Goal: Book appointment/travel/reservation

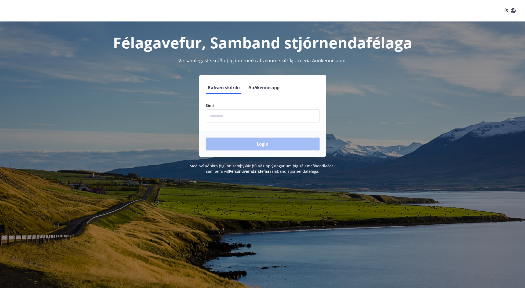
click at [236, 119] on input "phone" at bounding box center [263, 115] width 114 height 13
type input "********"
click at [256, 145] on button "Login" at bounding box center [263, 143] width 114 height 13
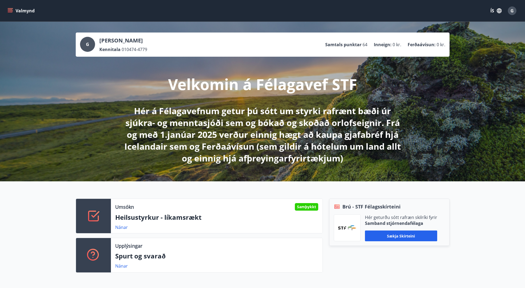
click at [17, 11] on button "Valmynd" at bounding box center [21, 11] width 30 height 10
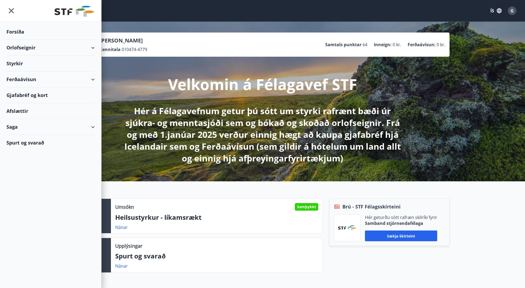
click at [25, 47] on div "Orlofseignir" at bounding box center [50, 48] width 88 height 16
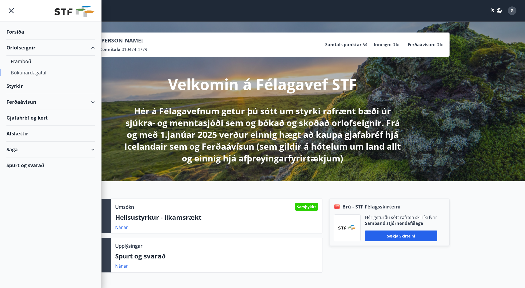
click at [28, 74] on div "Bókunardagatal" at bounding box center [51, 72] width 80 height 11
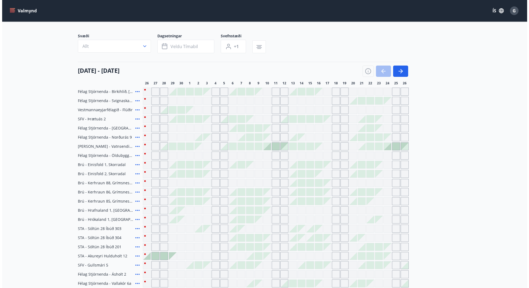
scroll to position [29, 0]
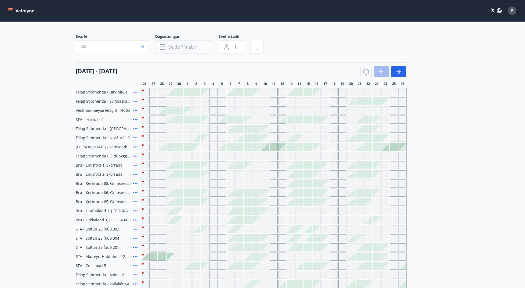
click at [197, 49] on button "Veldu tímabil" at bounding box center [183, 46] width 57 height 13
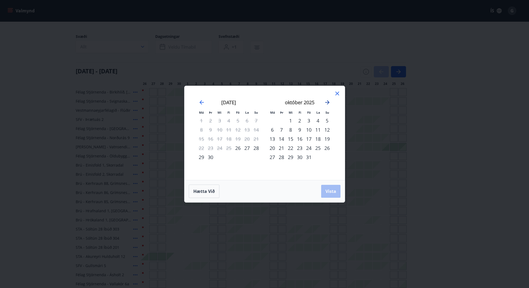
click at [326, 105] on icon "Move forward to switch to the next month." at bounding box center [327, 102] width 6 height 6
click at [300, 121] on div "1" at bounding box center [299, 120] width 9 height 9
click at [318, 156] on div "31" at bounding box center [317, 156] width 9 height 9
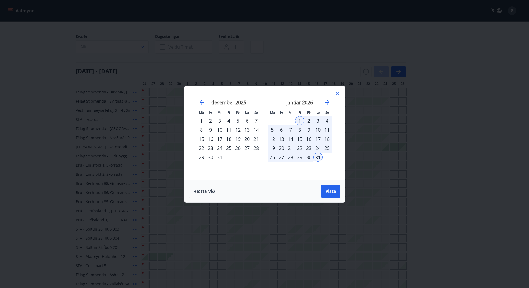
click at [332, 194] on span "Vista" at bounding box center [330, 191] width 11 height 6
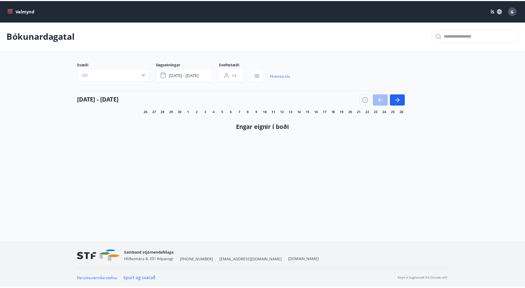
scroll to position [1, 0]
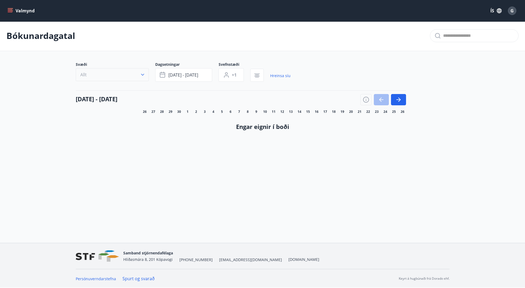
click at [141, 77] on icon "button" at bounding box center [142, 74] width 5 height 5
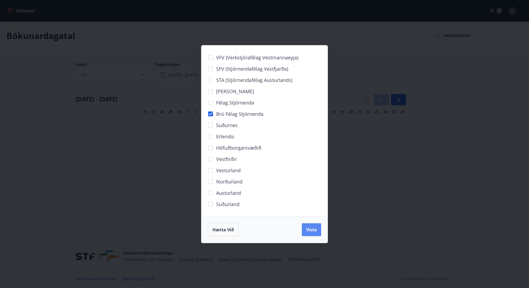
click at [317, 230] on button "Vista" at bounding box center [311, 229] width 19 height 13
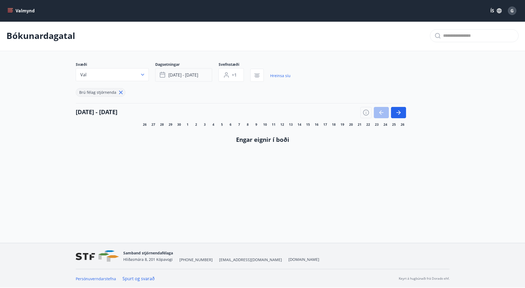
click at [183, 76] on span "jan 01 - jan 31" at bounding box center [183, 75] width 30 height 6
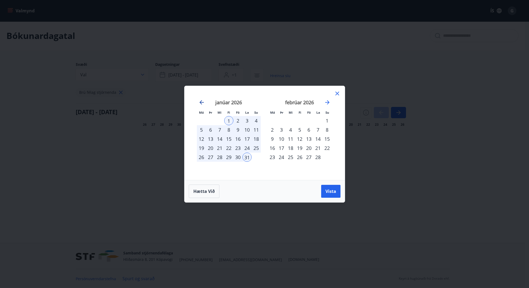
click at [200, 102] on icon "Move backward to switch to the previous month." at bounding box center [201, 102] width 4 height 4
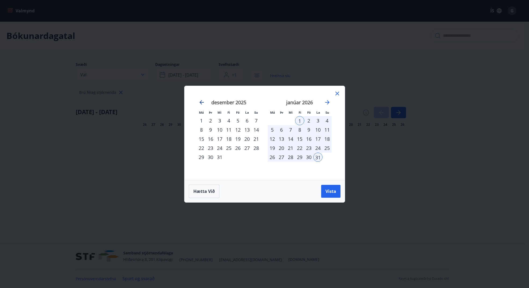
click at [200, 102] on icon "Move backward to switch to the previous month." at bounding box center [201, 102] width 4 height 4
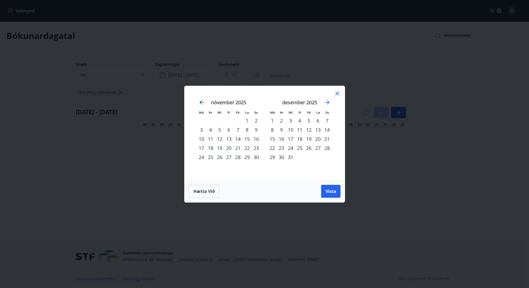
click at [200, 102] on icon "Move backward to switch to the previous month." at bounding box center [201, 102] width 4 height 4
click at [205, 191] on span "Hætta við" at bounding box center [203, 191] width 21 height 6
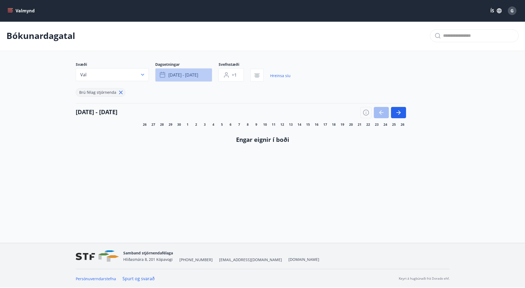
click at [200, 78] on button "jan 01 - jan 31" at bounding box center [183, 74] width 57 height 13
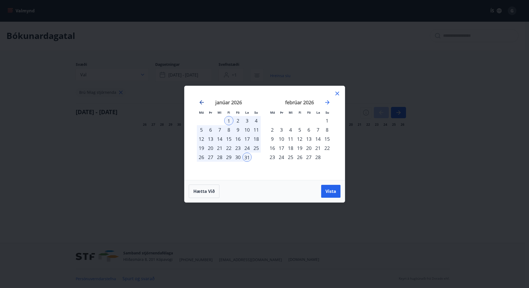
click at [203, 103] on icon "Move backward to switch to the previous month." at bounding box center [201, 102] width 6 height 6
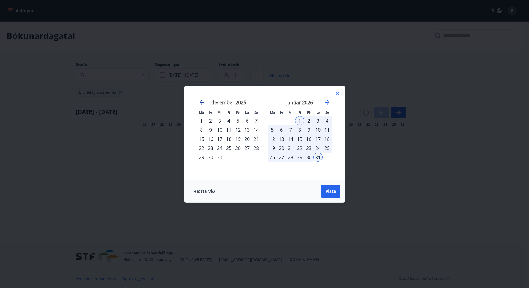
click at [203, 103] on icon "Move backward to switch to the previous month." at bounding box center [201, 102] width 6 height 6
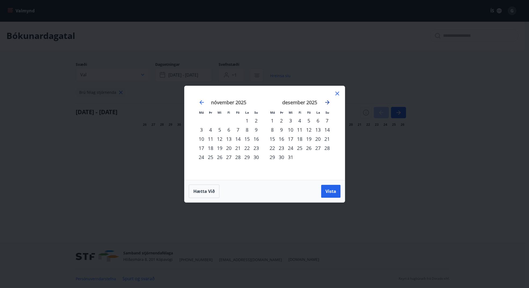
click at [325, 102] on icon "Move forward to switch to the next month." at bounding box center [327, 102] width 6 height 6
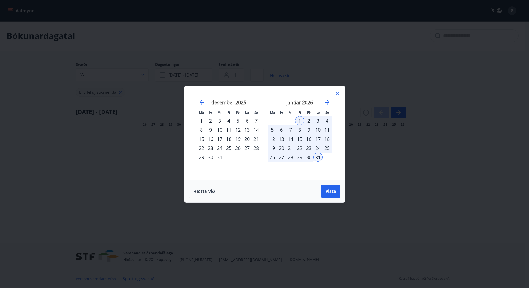
click at [200, 119] on div "1" at bounding box center [201, 120] width 9 height 9
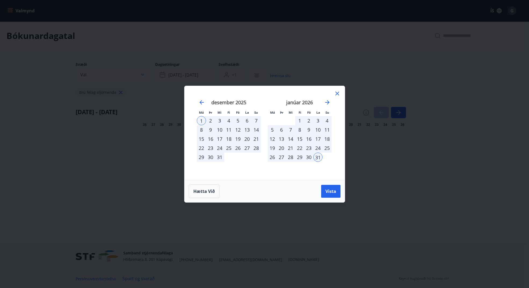
click at [217, 158] on div "31" at bounding box center [219, 156] width 9 height 9
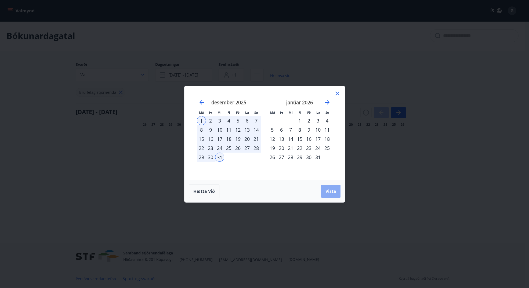
click at [332, 194] on button "Vista" at bounding box center [330, 191] width 19 height 13
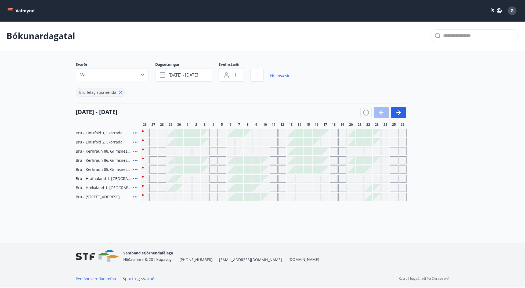
click at [154, 153] on div "Gráir dagar eru ekki bókanlegir" at bounding box center [153, 151] width 8 height 8
click at [161, 153] on div "Gráir dagar eru ekki bókanlegir" at bounding box center [162, 151] width 8 height 8
